Goal: Task Accomplishment & Management: Use online tool/utility

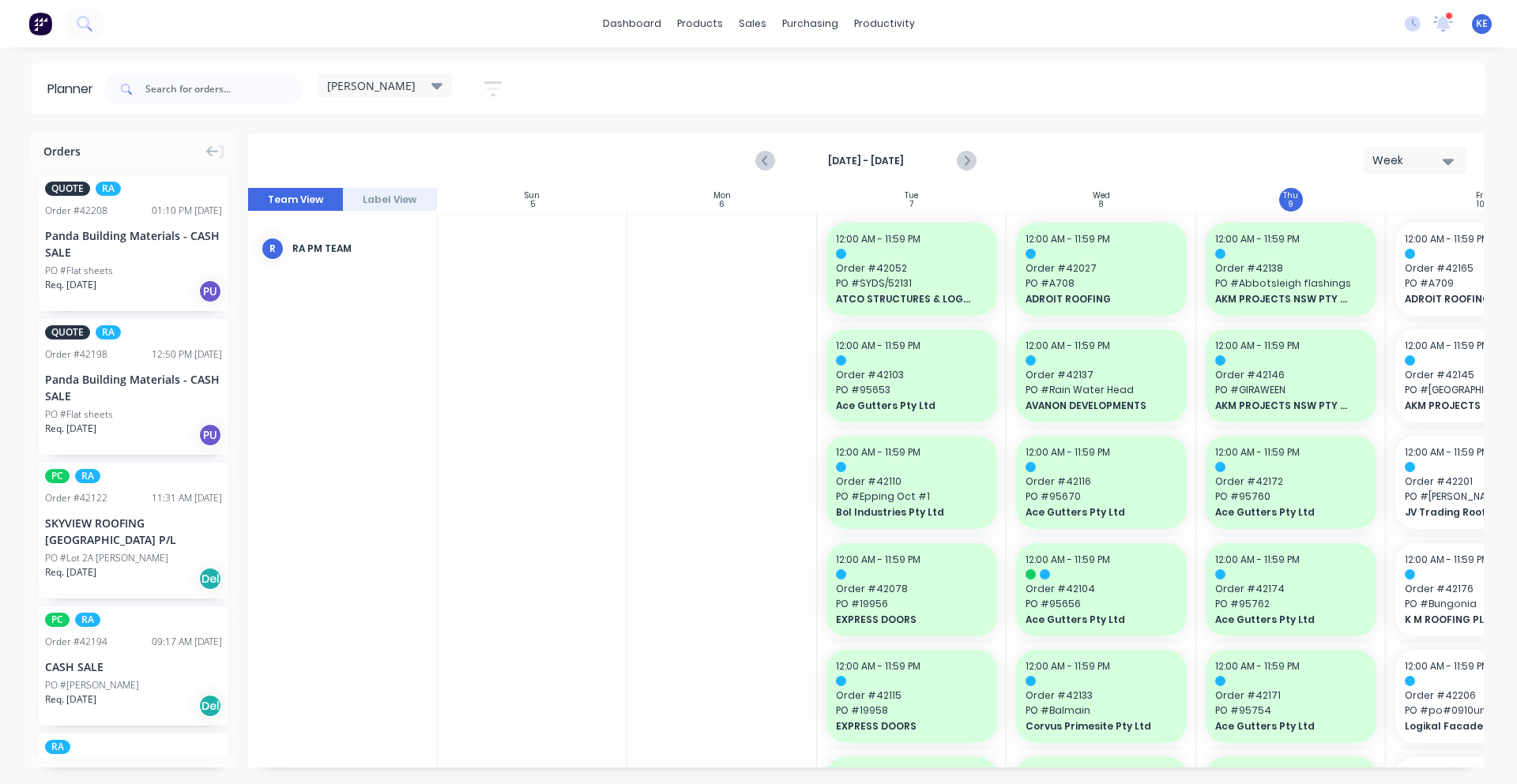
scroll to position [0, 153]
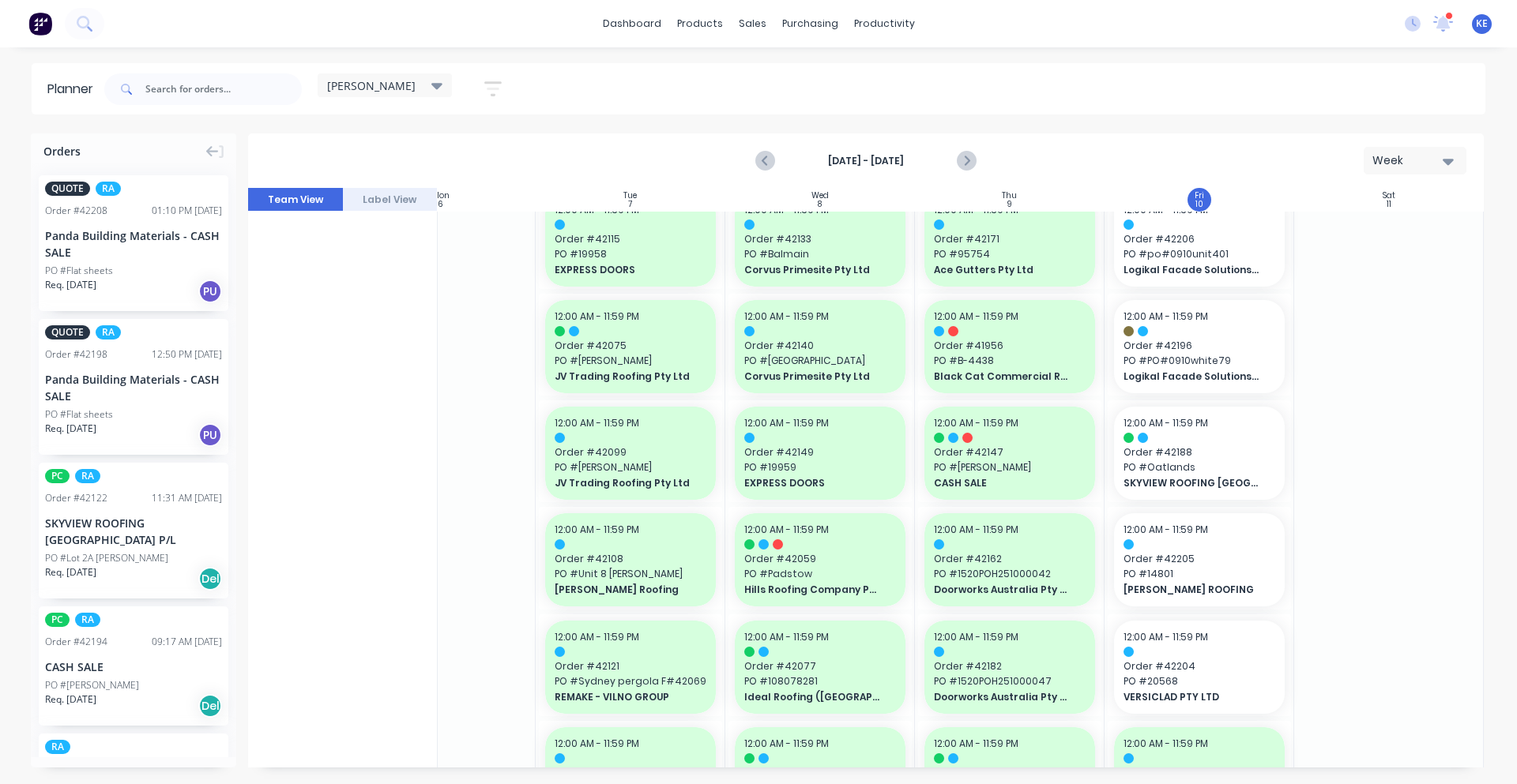
scroll to position [494, 288]
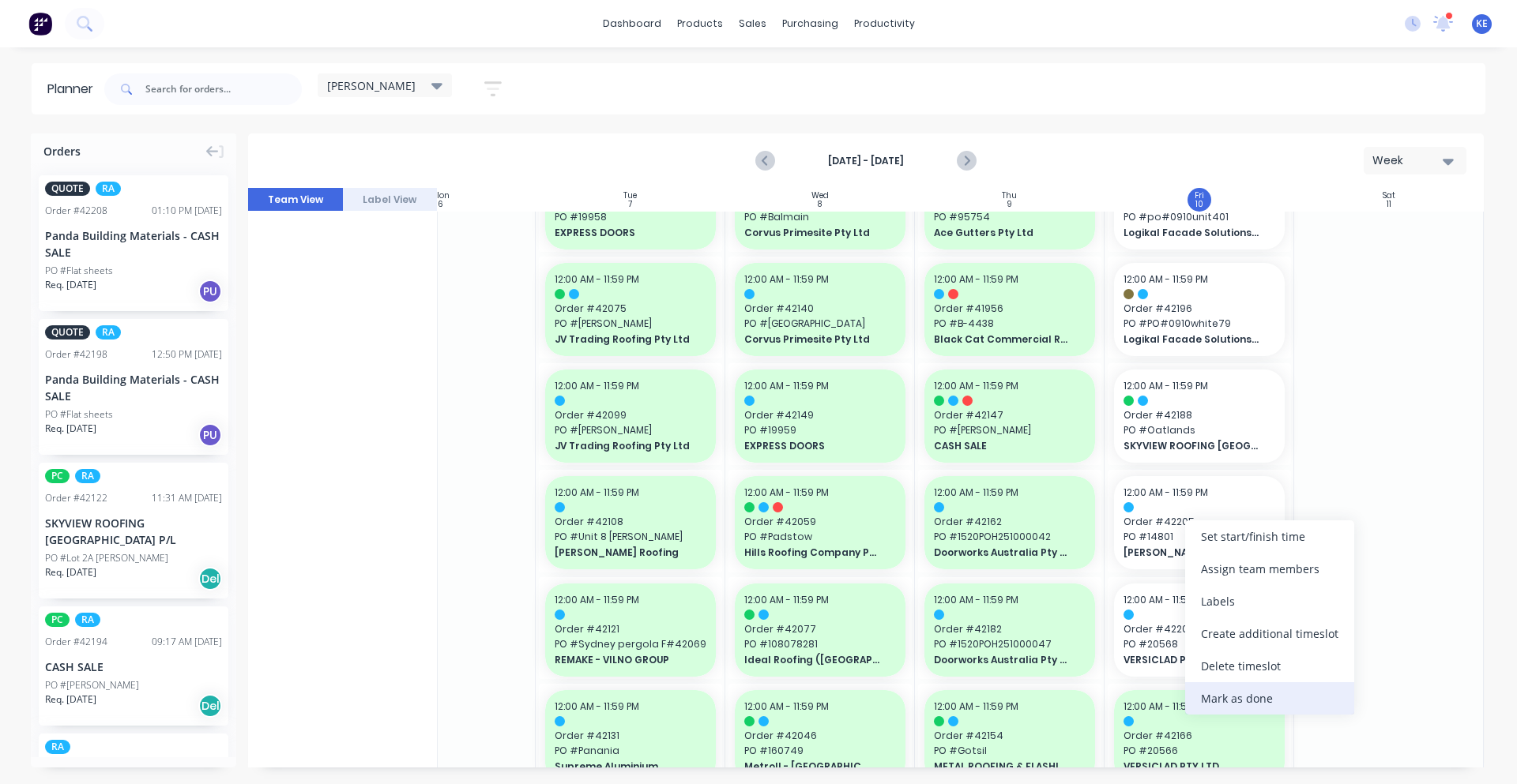
click at [1288, 697] on div "Mark as done" at bounding box center [1270, 699] width 169 height 32
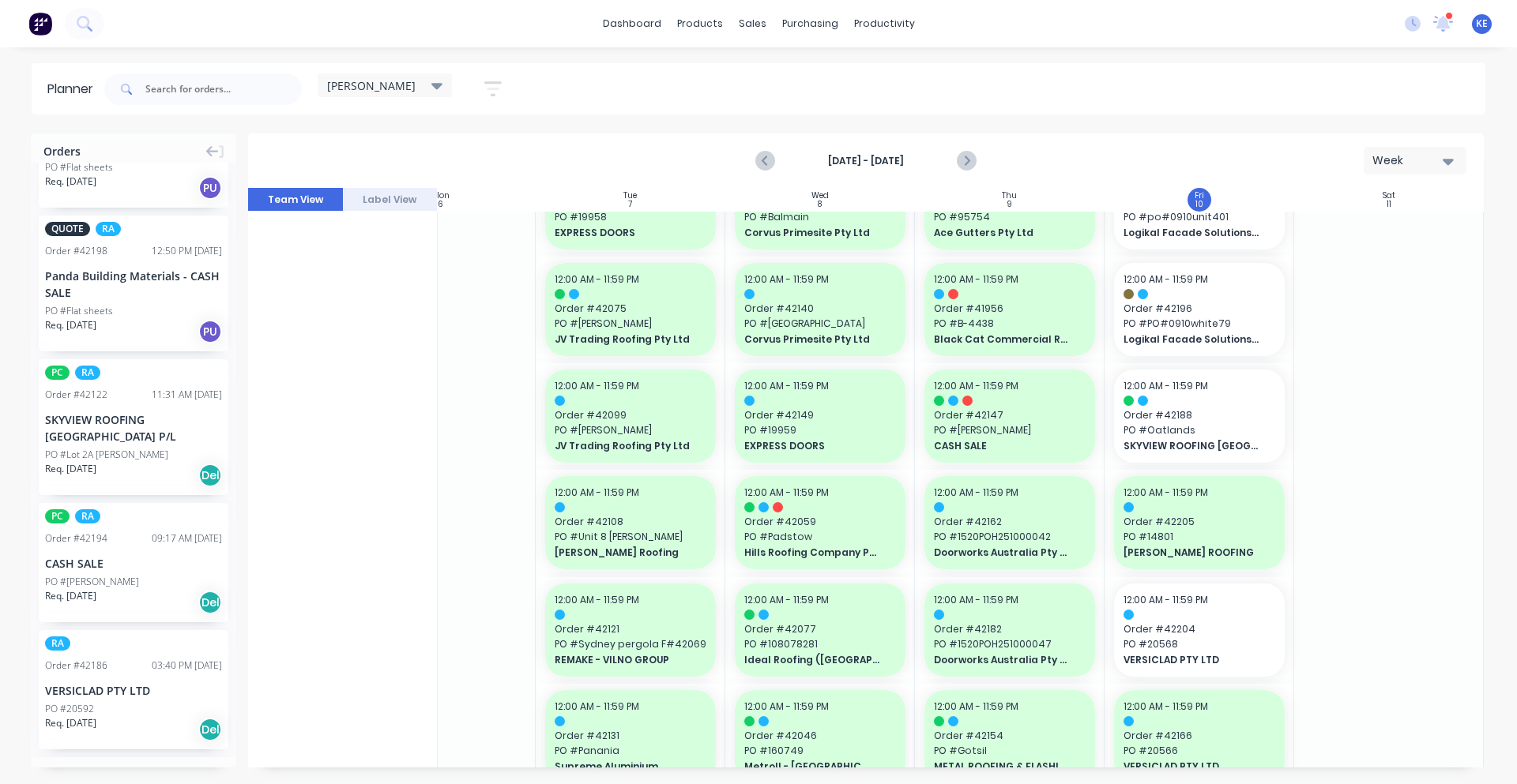
scroll to position [329, 0]
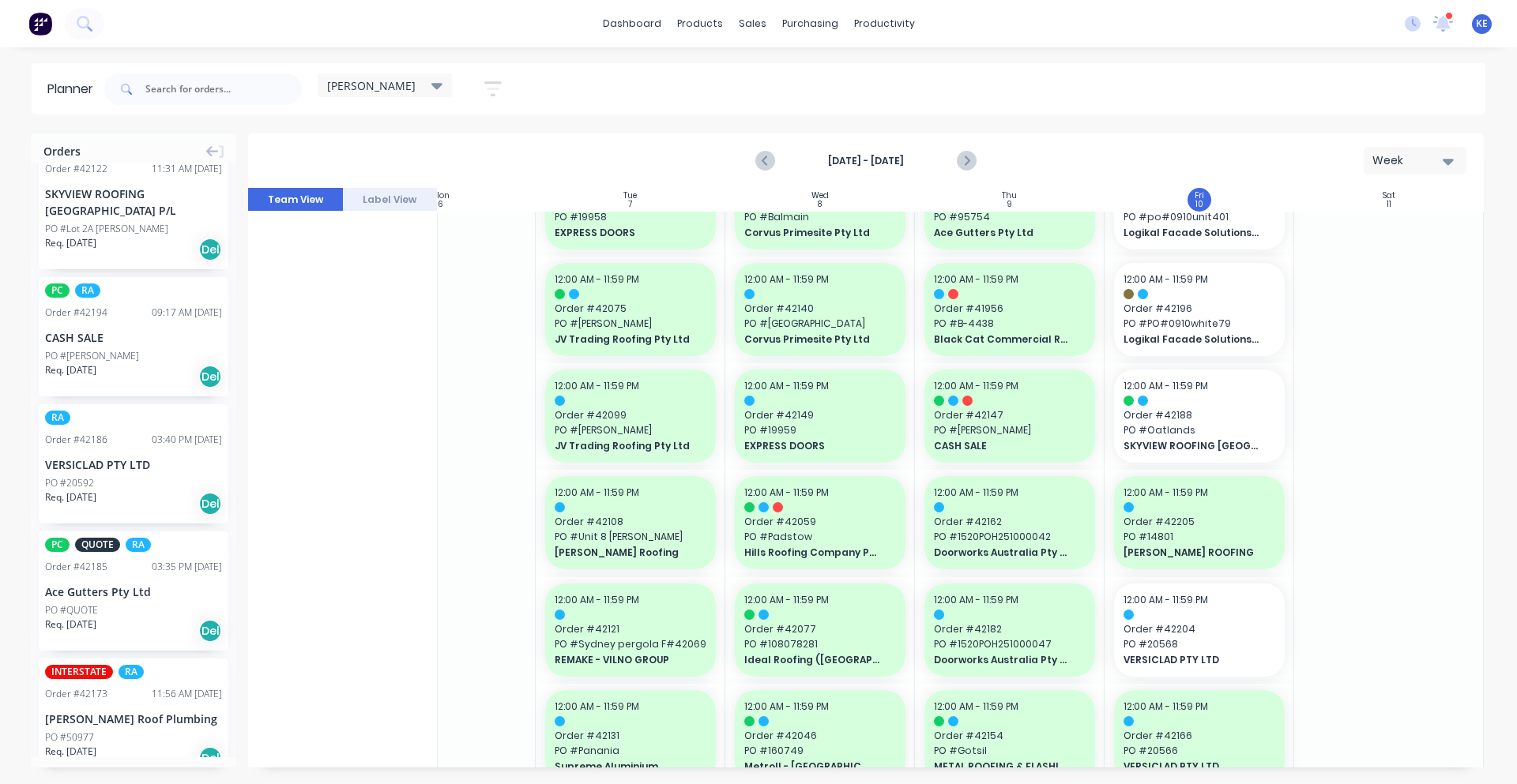
drag, startPoint x: 118, startPoint y: 729, endPoint x: 1187, endPoint y: 511, distance: 1091.0
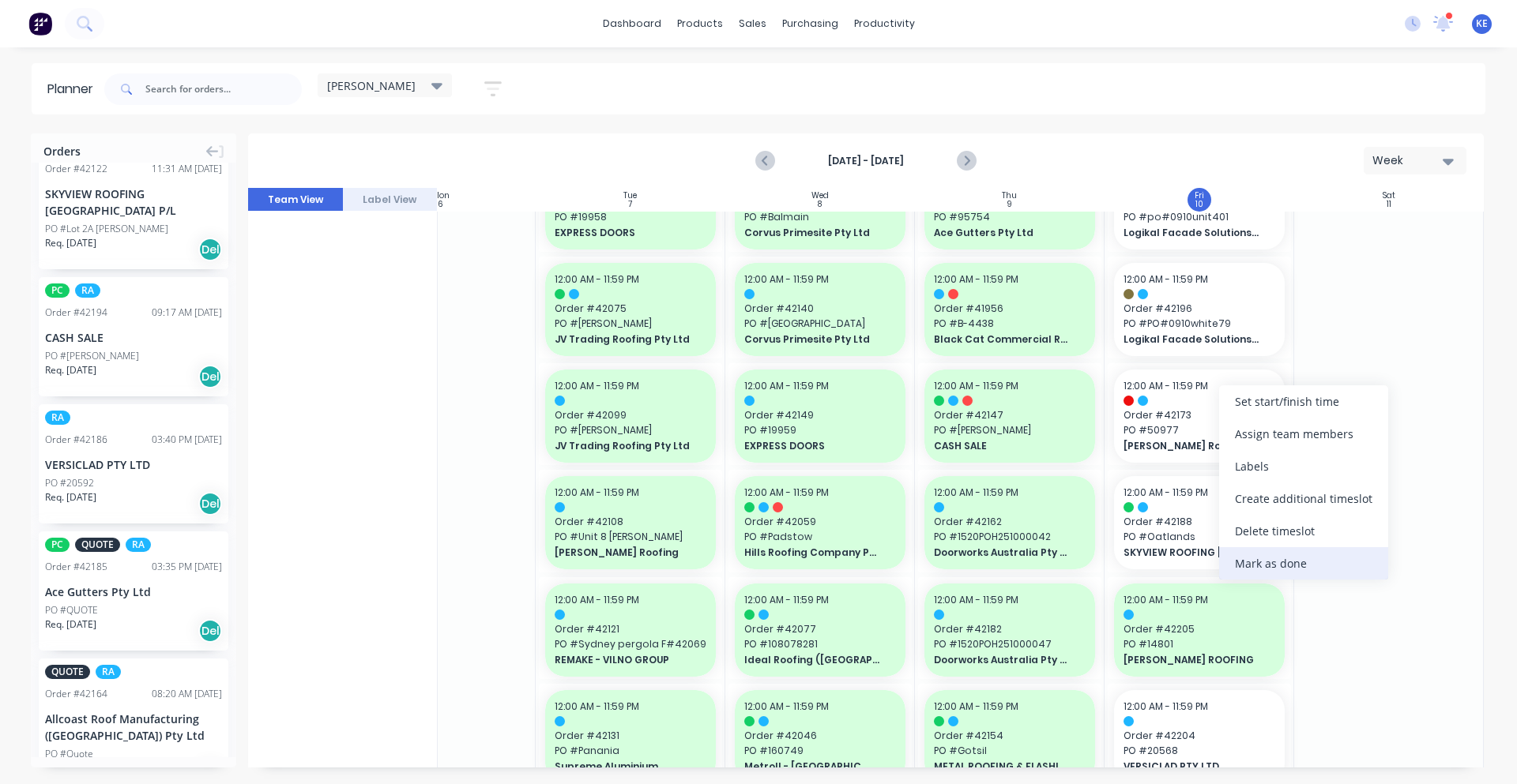
click at [1300, 557] on div "Mark as done" at bounding box center [1304, 563] width 169 height 32
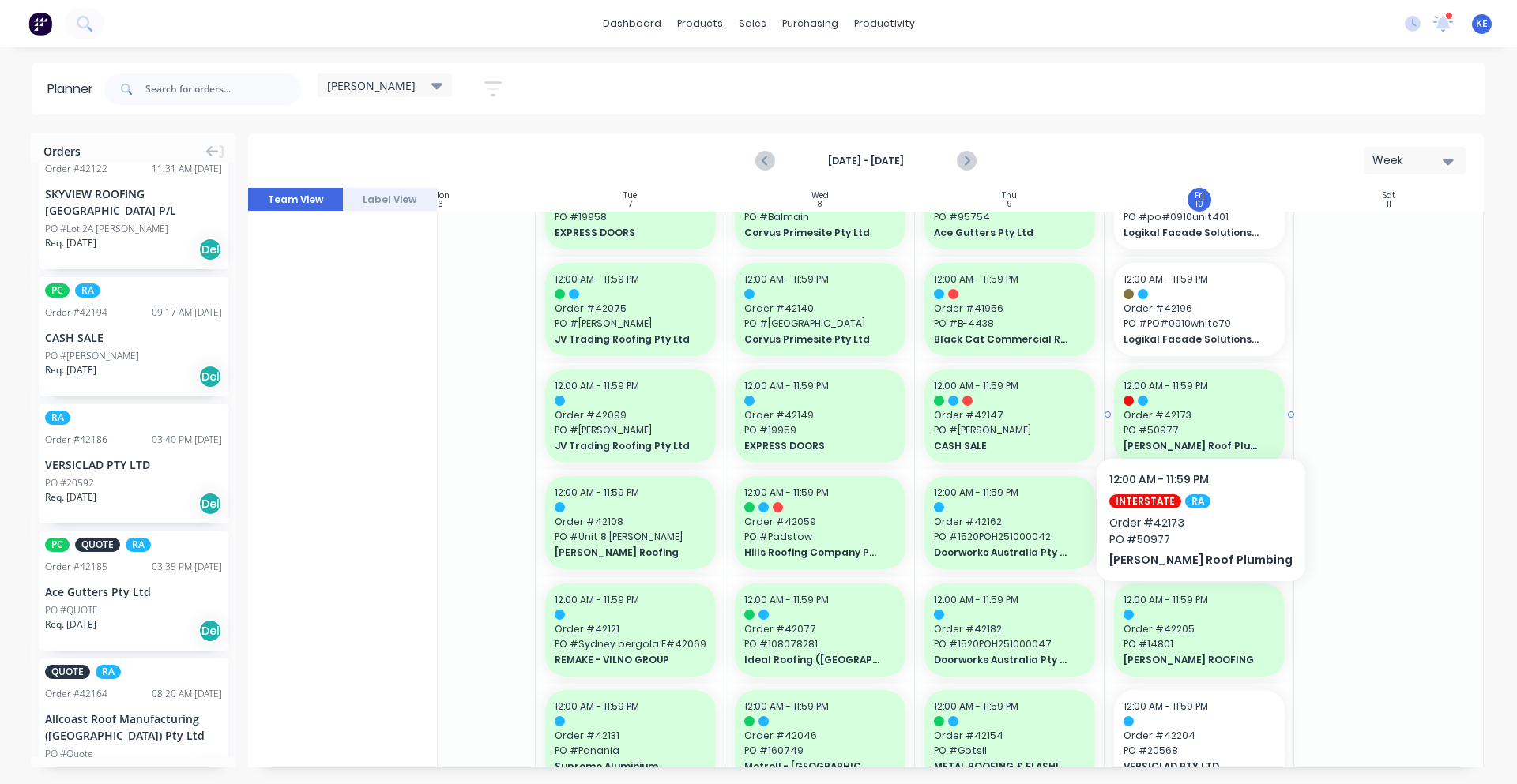
click at [1176, 410] on span "Order # 42173" at bounding box center [1199, 415] width 151 height 14
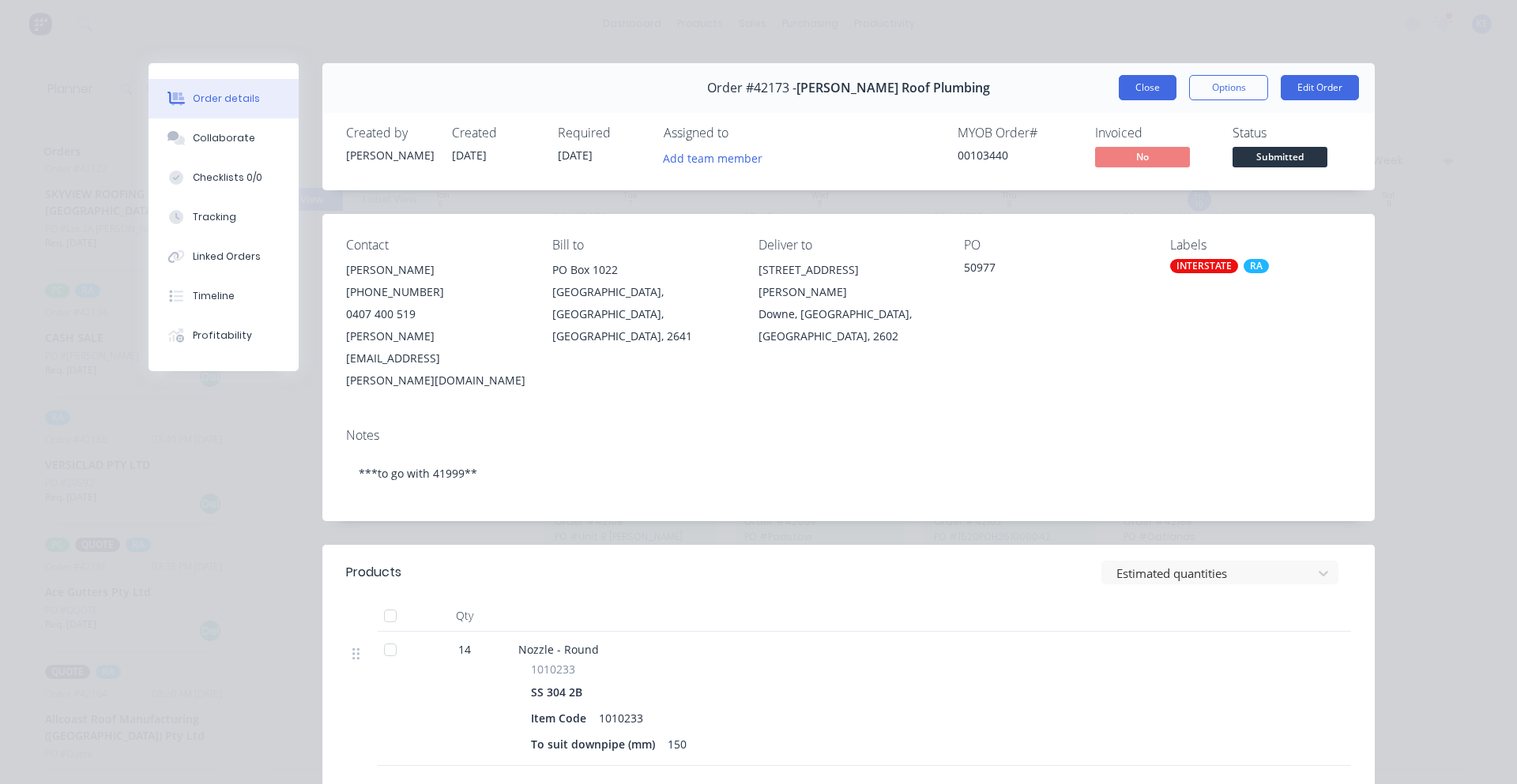
click at [1144, 82] on button "Close" at bounding box center [1147, 88] width 58 height 25
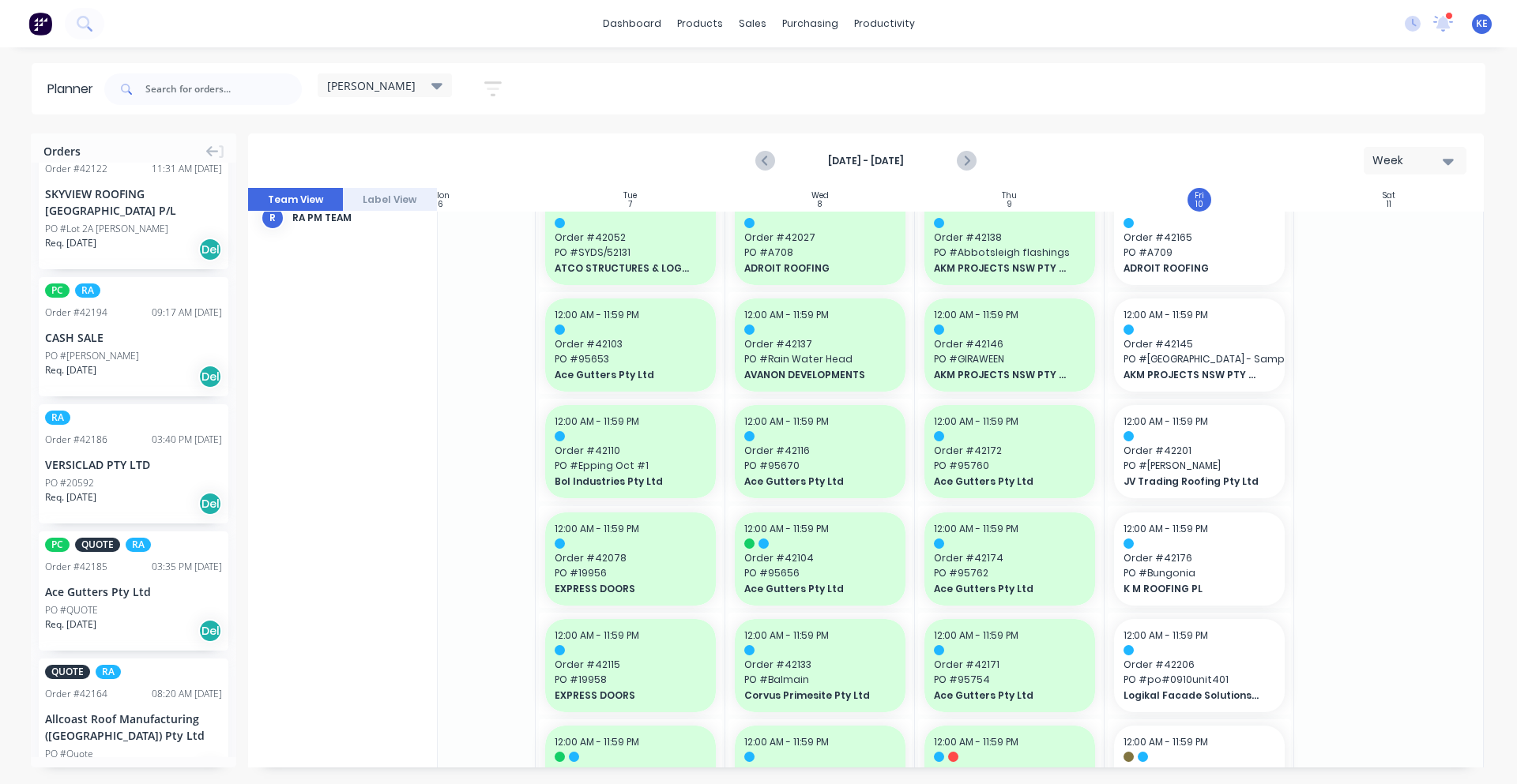
scroll to position [0, 288]
